Goal: Information Seeking & Learning: Understand process/instructions

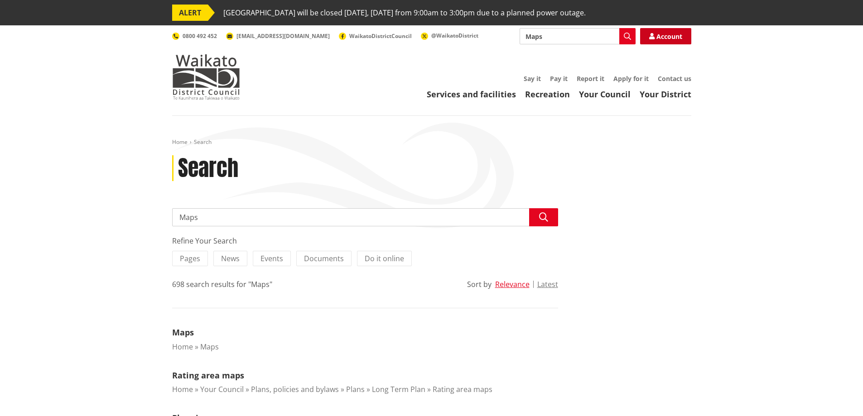
drag, startPoint x: 552, startPoint y: 39, endPoint x: 691, endPoint y: 35, distance: 138.6
click at [553, 39] on input "Maps" at bounding box center [577, 36] width 116 height 16
click at [621, 37] on button "Search" at bounding box center [627, 36] width 16 height 16
click at [626, 77] on link "Apply for it" at bounding box center [630, 78] width 35 height 9
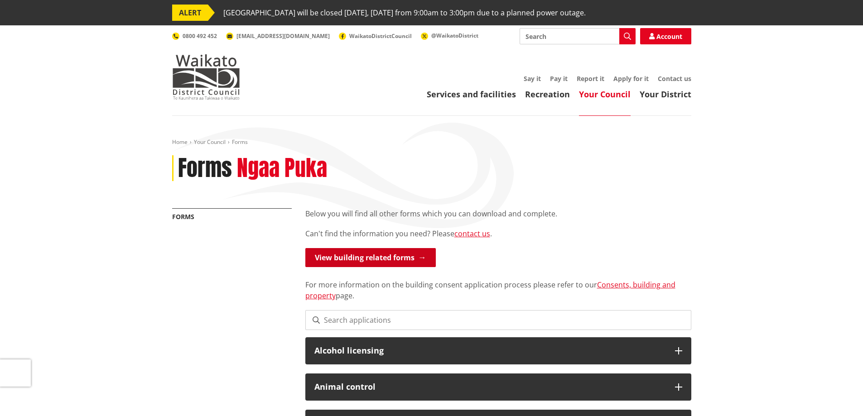
click at [345, 258] on link "View building related forms" at bounding box center [370, 257] width 130 height 19
click at [612, 284] on link "Consents, building and property" at bounding box center [490, 290] width 370 height 21
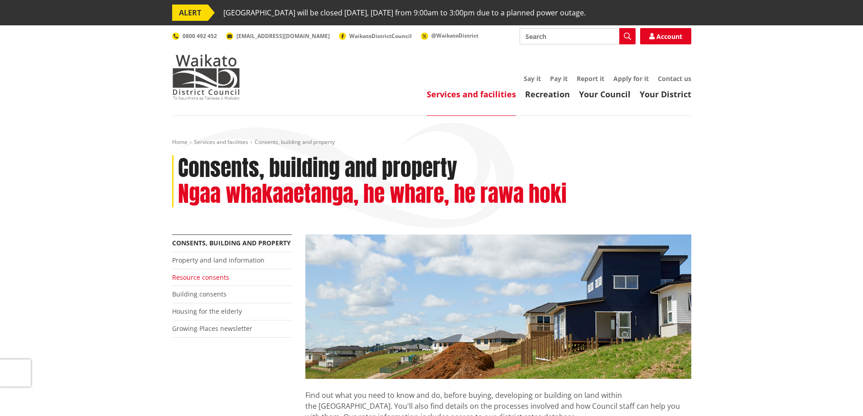
click at [192, 278] on link "Resource consents" at bounding box center [200, 277] width 57 height 9
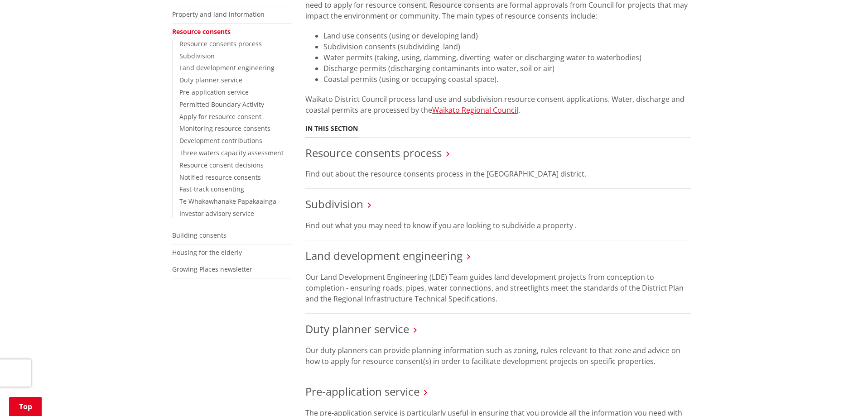
scroll to position [226, 0]
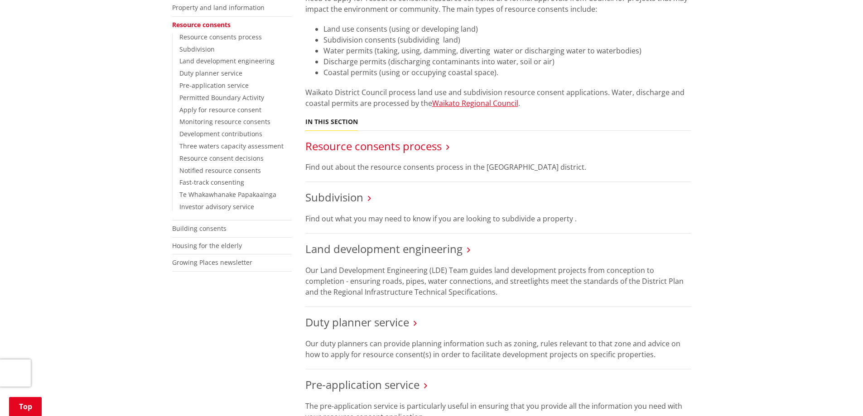
click at [359, 144] on link "Resource consents process" at bounding box center [373, 146] width 136 height 15
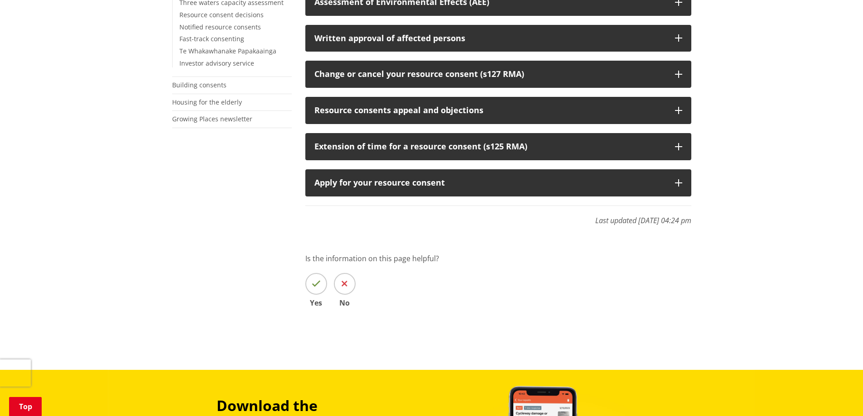
scroll to position [453, 0]
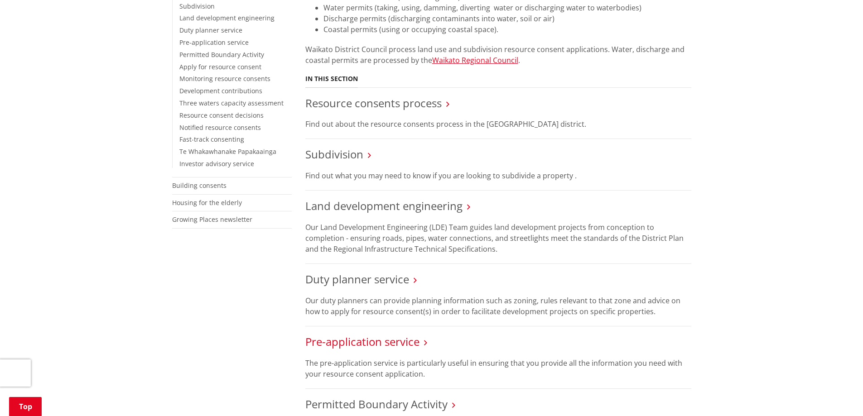
scroll to position [317, 0]
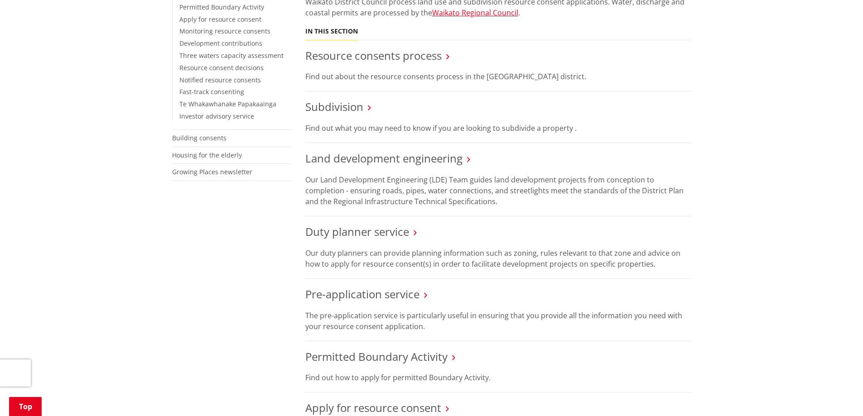
click at [338, 240] on li "Duty planner service Our duty planners can provide planning information such as…" at bounding box center [498, 247] width 386 height 63
click at [340, 228] on link "Duty planner service" at bounding box center [357, 231] width 104 height 15
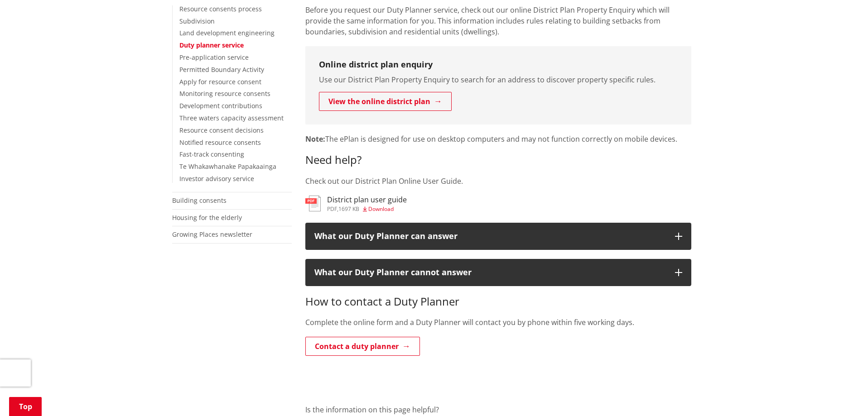
scroll to position [272, 0]
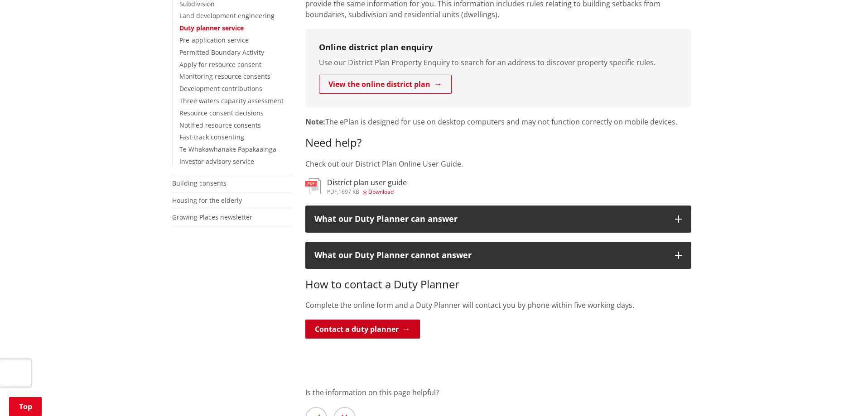
click at [362, 327] on link "Contact a duty planner" at bounding box center [362, 329] width 115 height 19
